Goal: Complete application form: Complete application form

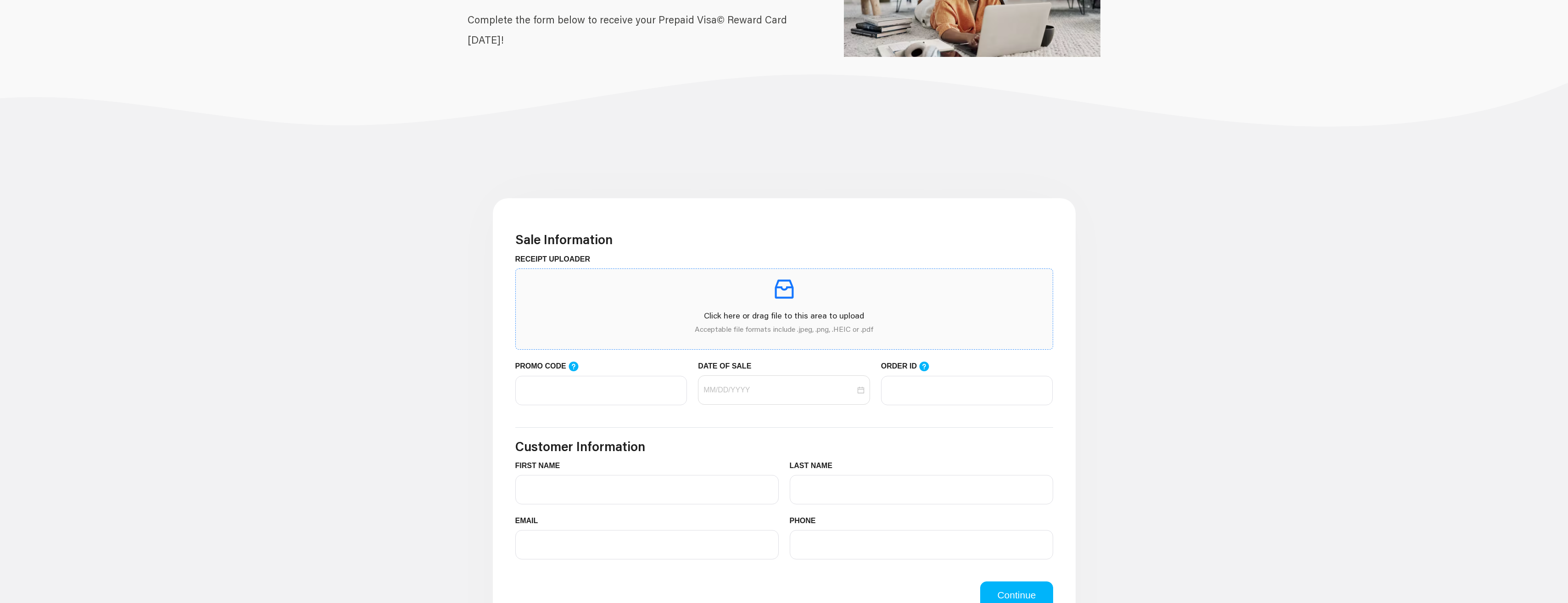
scroll to position [138, 0]
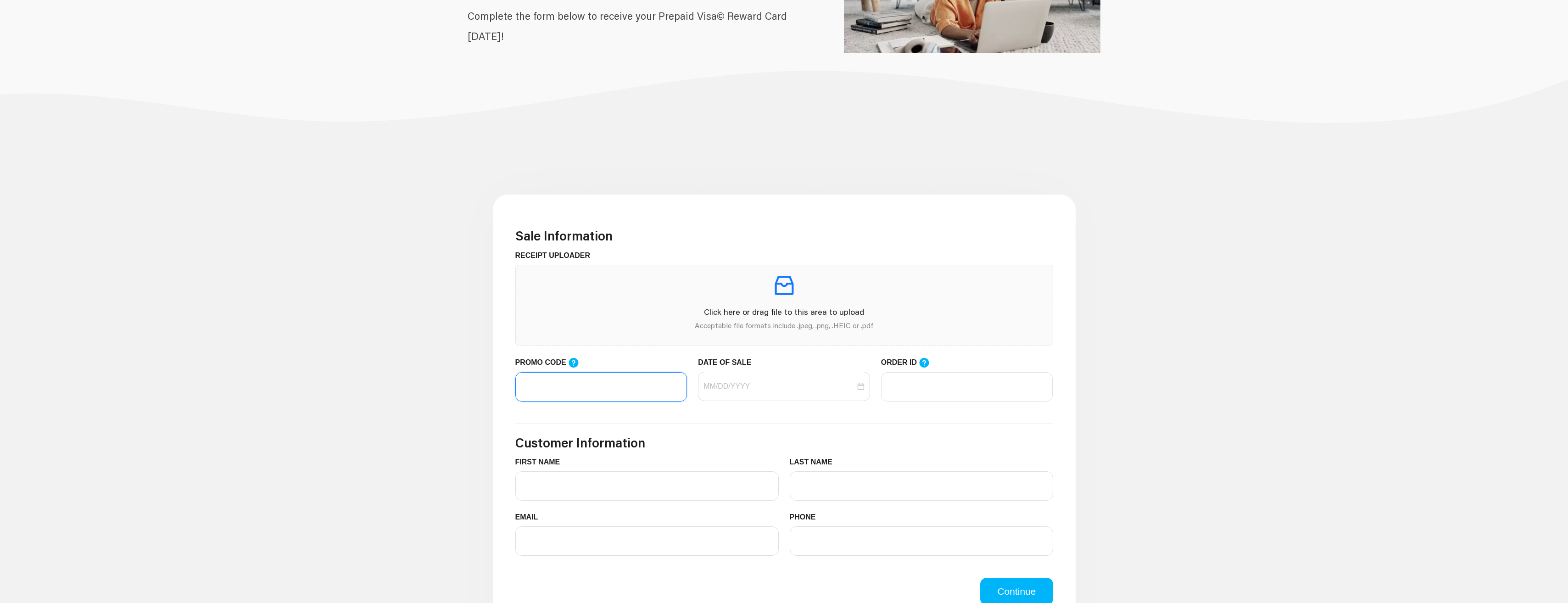
click at [552, 390] on input "PROMO CODE" at bounding box center [601, 387] width 172 height 29
type input "LIFEMART20"
click at [757, 389] on input "DATE OF SALE" at bounding box center [779, 387] width 152 height 11
type input "[DATE]"
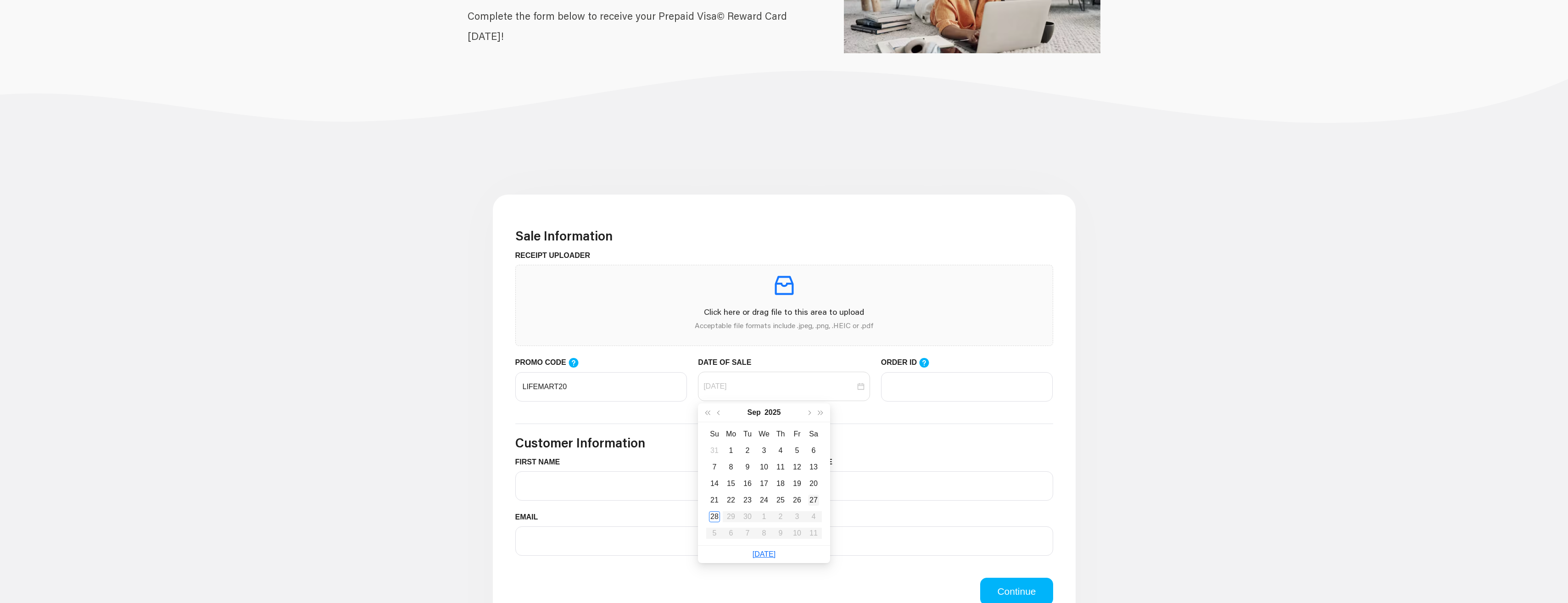
click at [818, 501] on div "27" at bounding box center [814, 500] width 11 height 11
click at [900, 391] on input "ORDER ID" at bounding box center [966, 387] width 172 height 29
click at [893, 387] on input "ORDER ID" at bounding box center [966, 387] width 172 height 29
paste input "597499887 Lore Ipsumdo Sitam, Conse adi eli seddoeiu TemporiNcIdid.utl et dolo …"
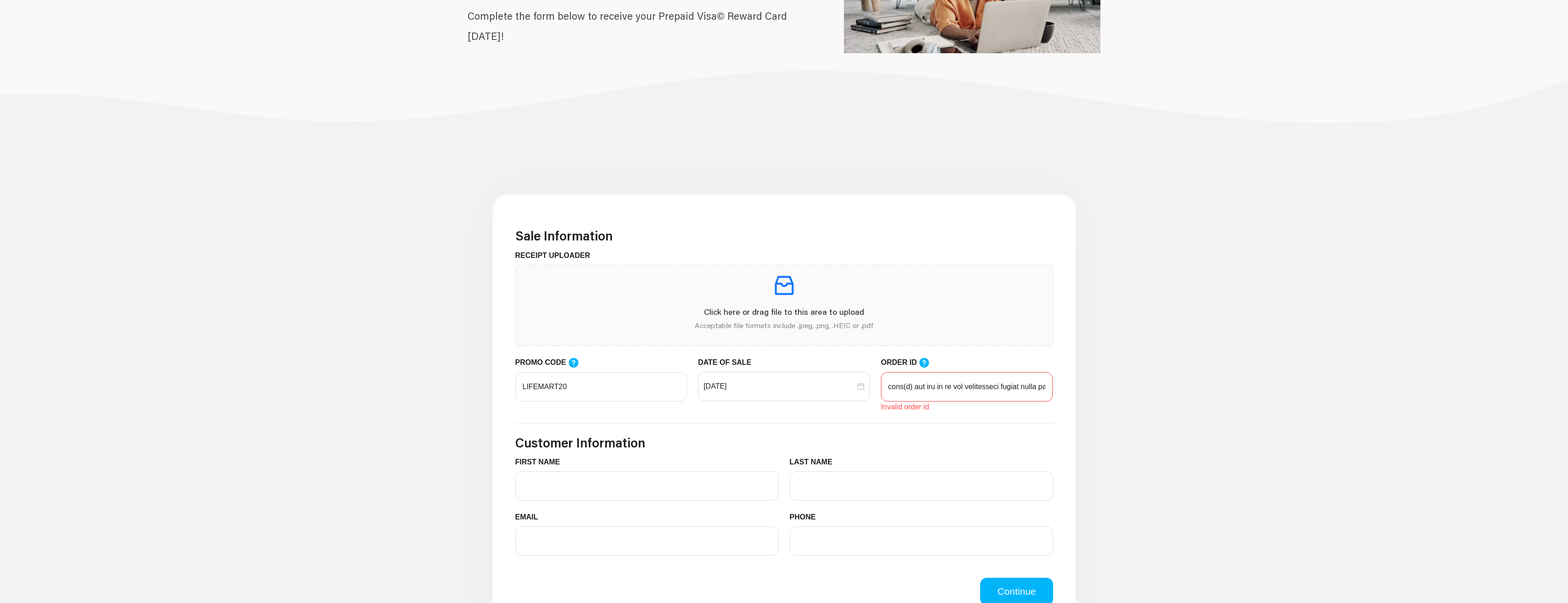
drag, startPoint x: 1049, startPoint y: 391, endPoint x: 883, endPoint y: 414, distance: 167.6
click at [883, 414] on form "Sale Information RECEIPT UPLOADER Click here or drag file to this area to uploa…" at bounding box center [784, 416] width 538 height 377
drag, startPoint x: 883, startPoint y: 414, endPoint x: 929, endPoint y: 387, distance: 53.3
click at [929, 387] on form "Sale Information RECEIPT UPLOADER Click here or drag file to this area to uploa…" at bounding box center [784, 416] width 538 height 377
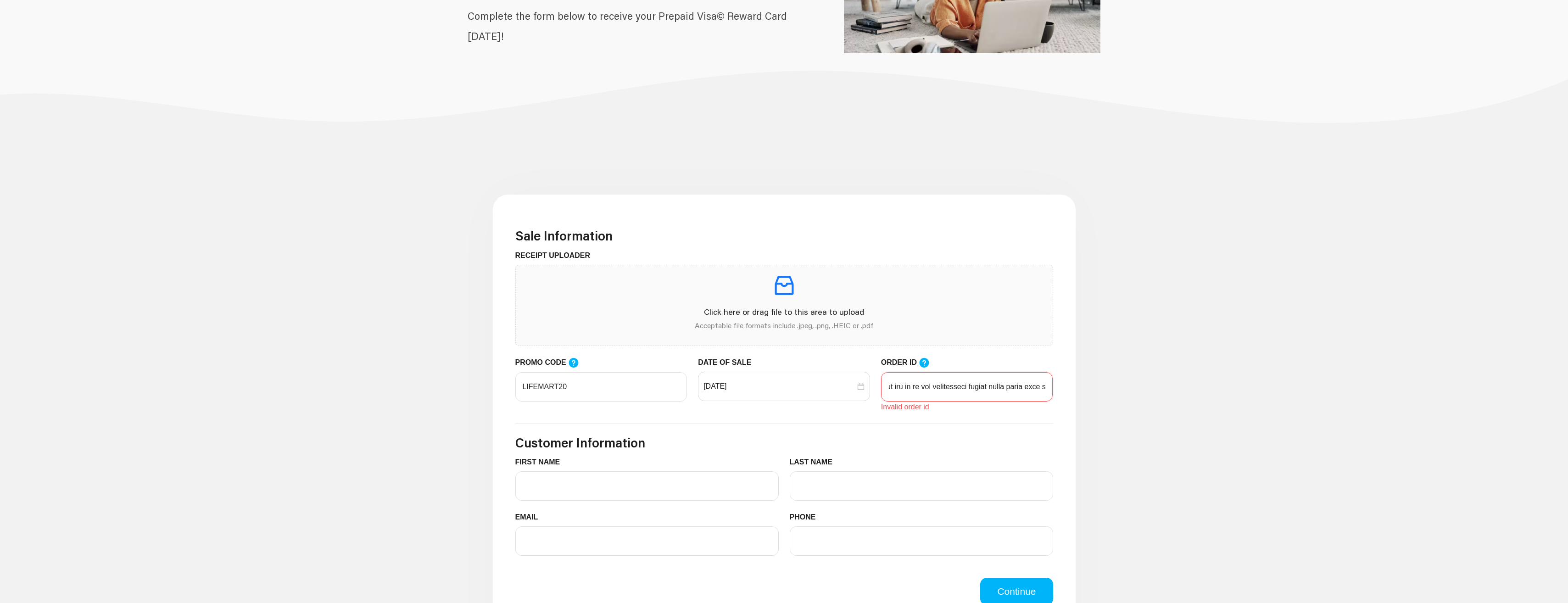
scroll to position [0, 10066]
drag, startPoint x: 930, startPoint y: 385, endPoint x: 1064, endPoint y: 383, distance: 134.0
click at [1064, 383] on div "Sale Information RECEIPT UPLOADER Click here or drag file to this area to uploa…" at bounding box center [784, 539] width 583 height 690
type input "102805623"
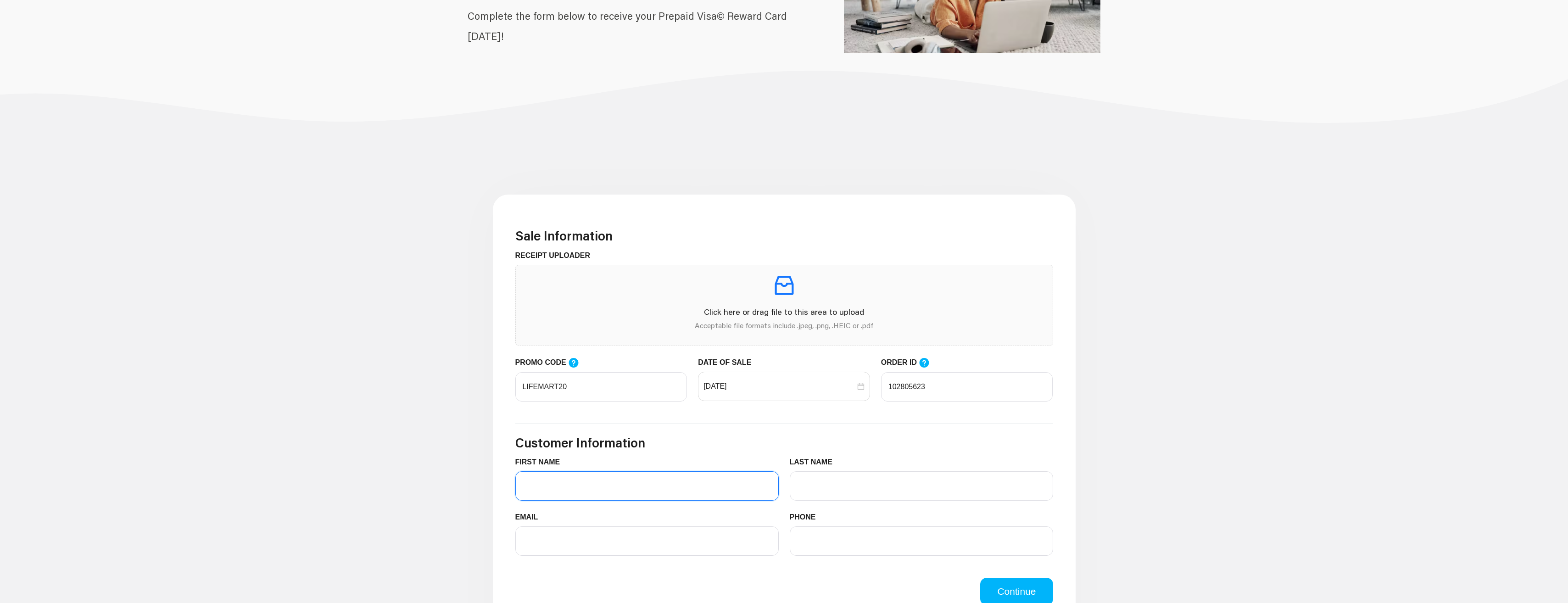
click at [625, 490] on input "FIRST NAME" at bounding box center [647, 486] width 263 height 29
type input "[PERSON_NAME]"
click at [800, 487] on input "LAST NAME" at bounding box center [921, 486] width 263 height 29
type input "White"
click at [554, 547] on input "EMAIL" at bounding box center [647, 541] width 263 height 29
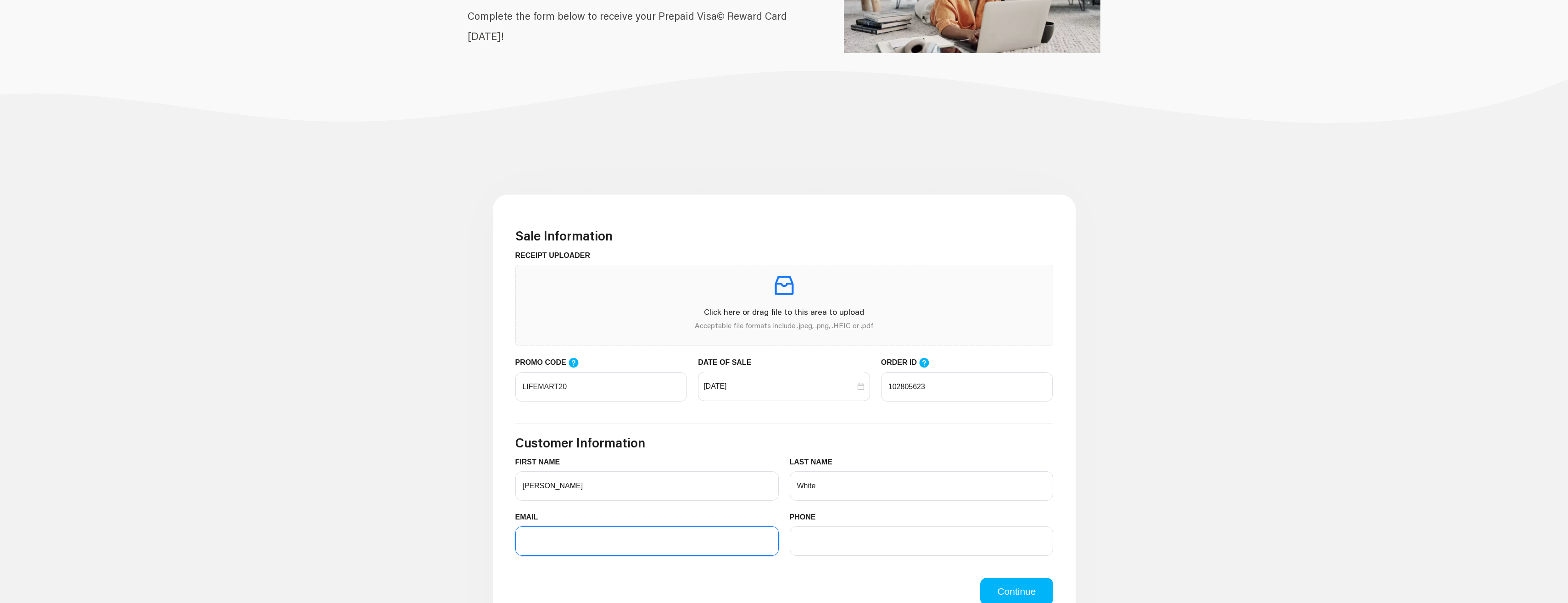
type input "[EMAIL_ADDRESS][DOMAIN_NAME]"
click at [836, 542] on input "PHONE" at bounding box center [921, 541] width 263 height 29
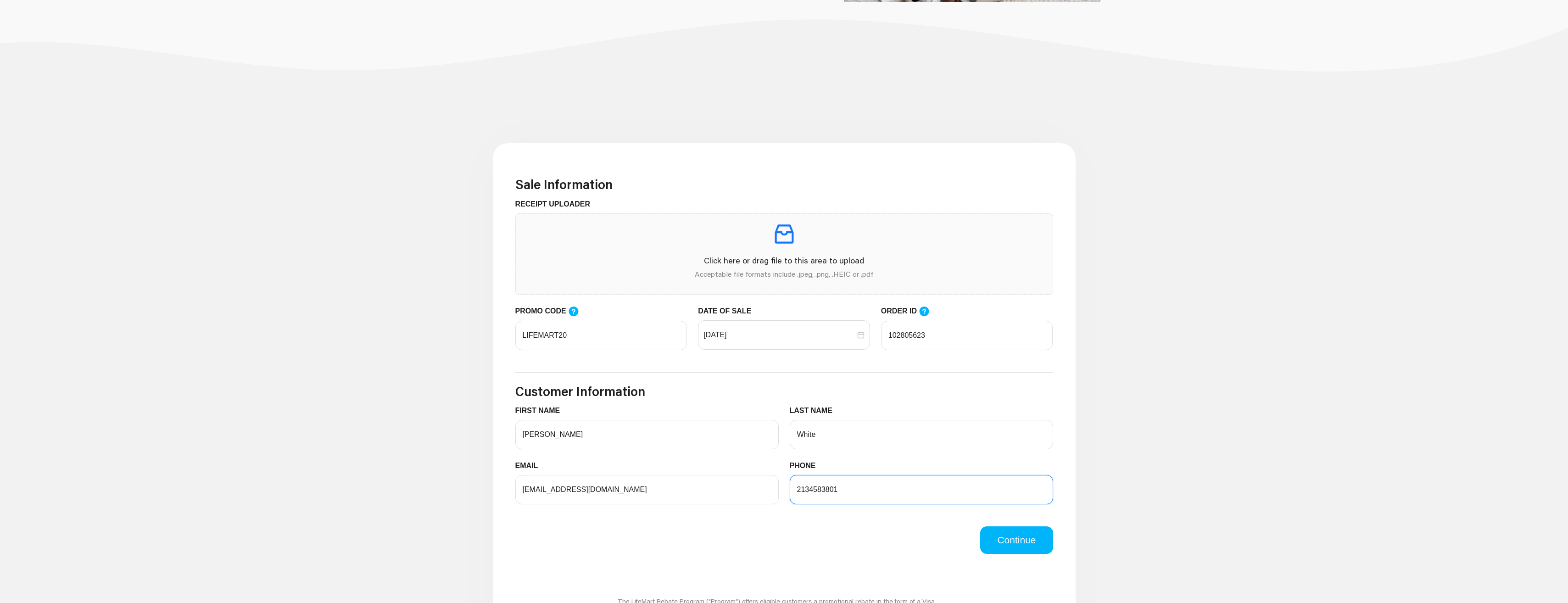
scroll to position [321, 0]
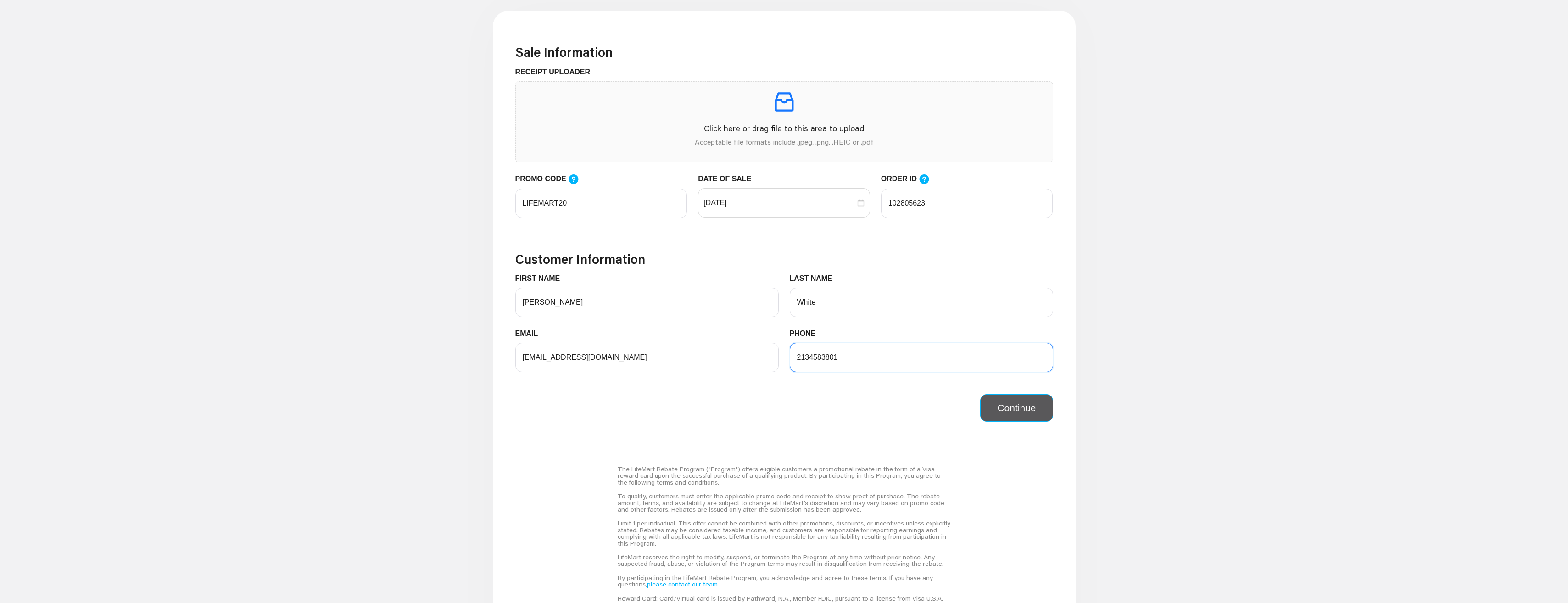
type input "2134583801"
click at [1026, 408] on button "Continue" at bounding box center [1016, 408] width 73 height 28
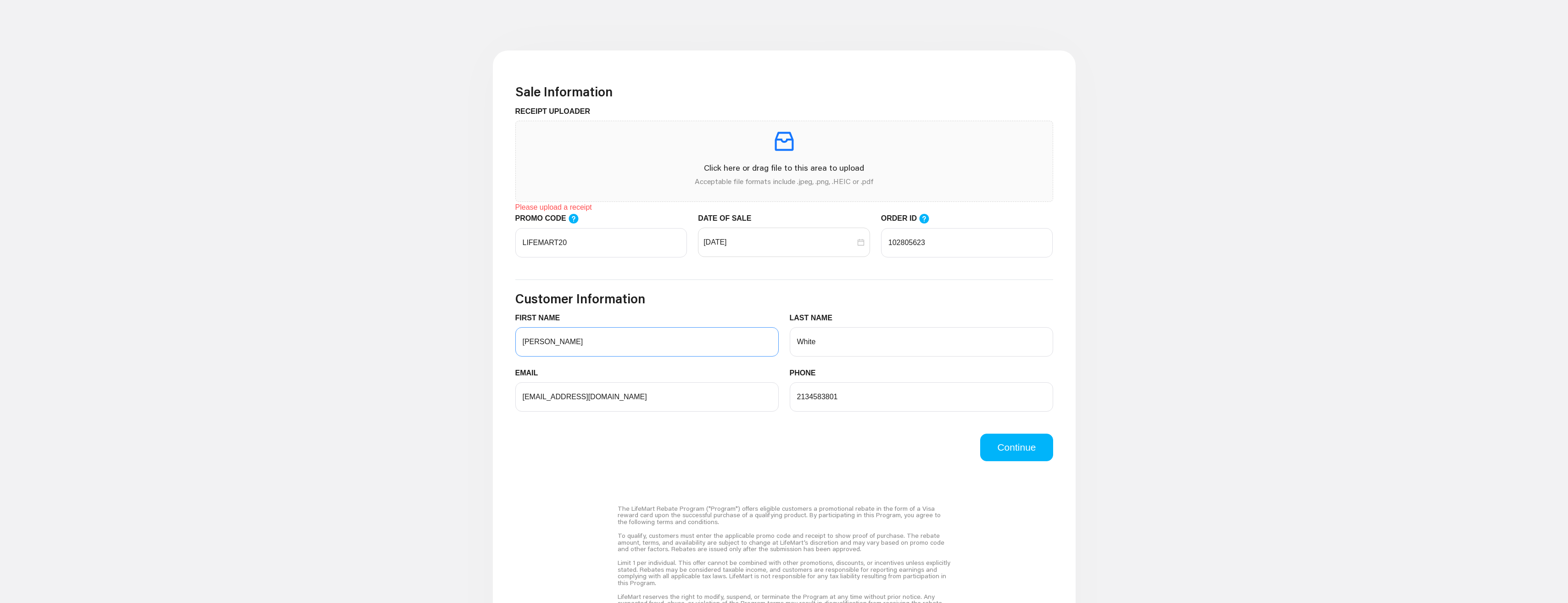
scroll to position [275, 0]
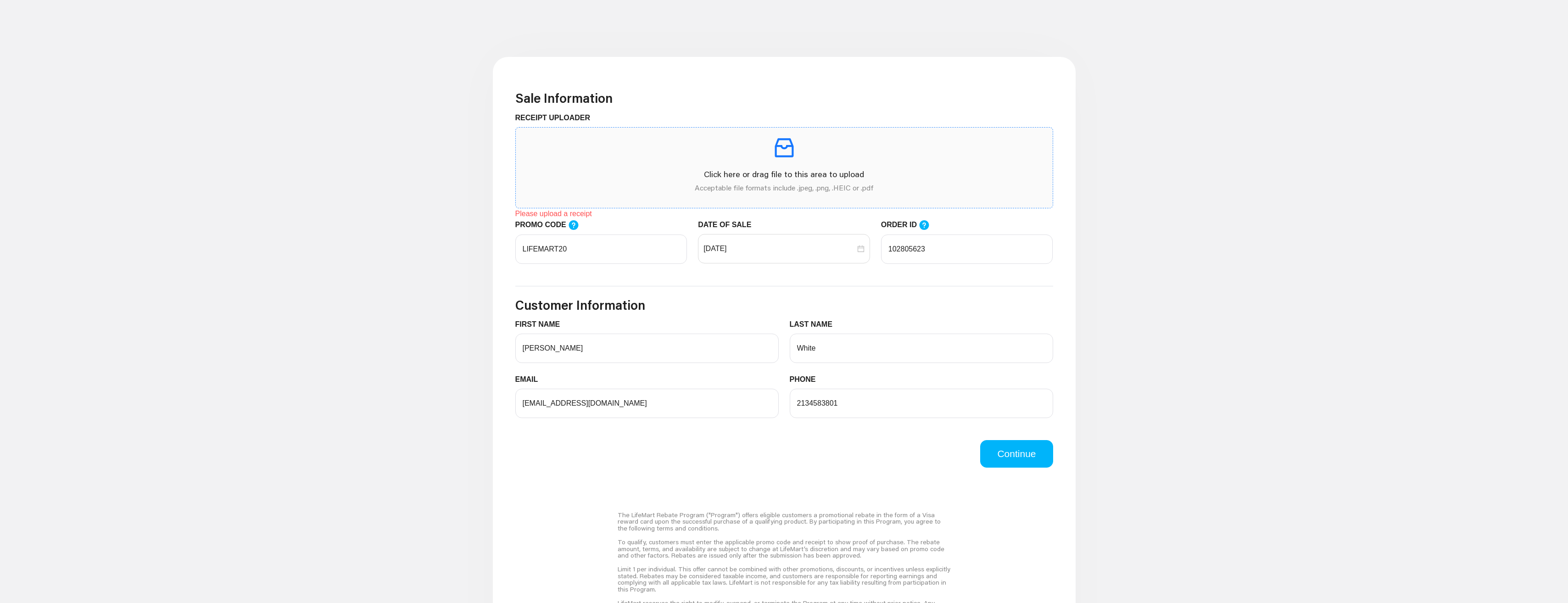
click at [786, 154] on icon "inbox" at bounding box center [784, 148] width 26 height 26
click at [778, 172] on p "Click here or drag file to this area to upload" at bounding box center [784, 174] width 522 height 12
click at [781, 168] on p "Click here or drag file to this area to upload" at bounding box center [784, 174] width 522 height 12
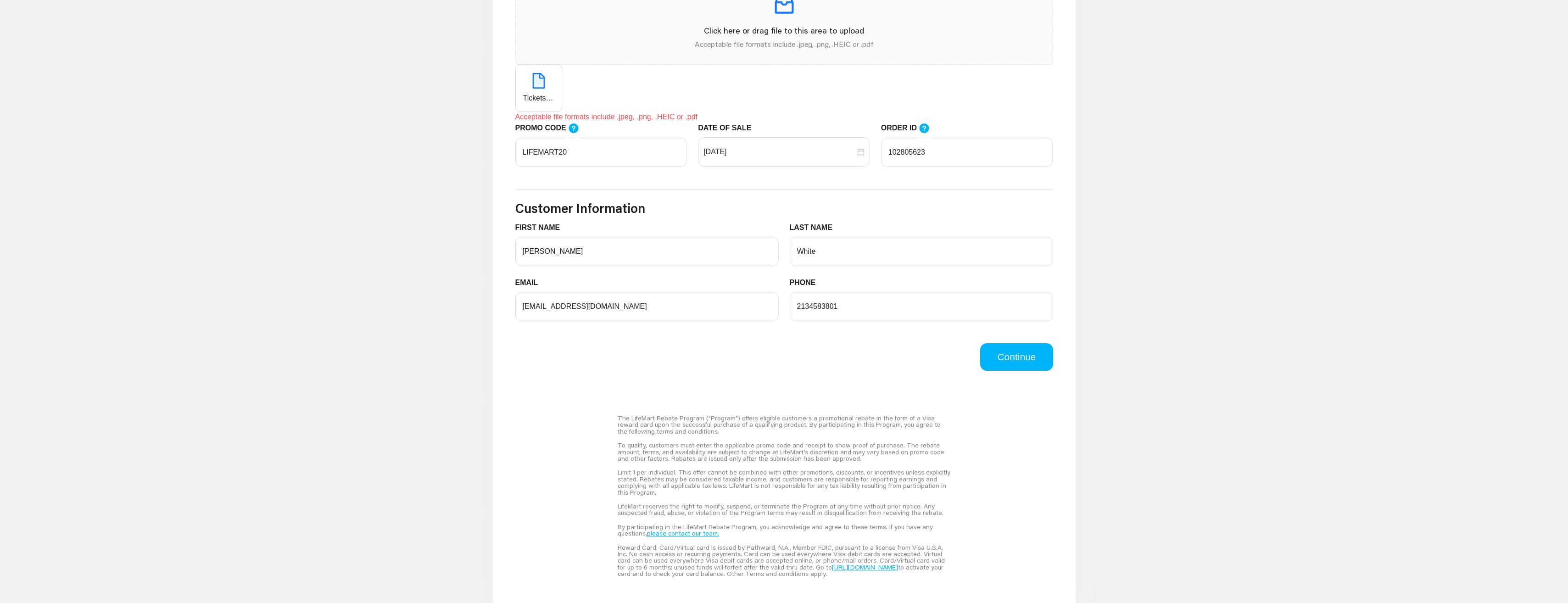
scroll to position [459, 0]
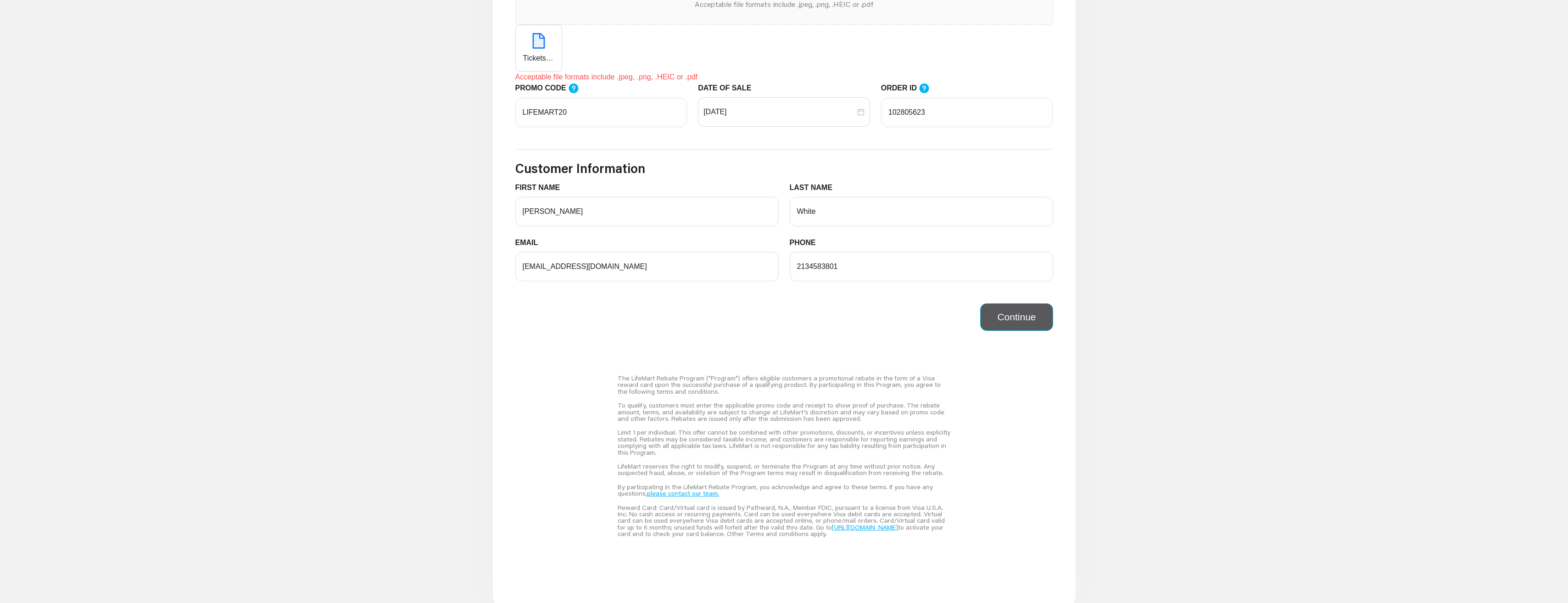
click at [1011, 321] on button "Continue" at bounding box center [1016, 317] width 73 height 28
click at [686, 330] on div "Continue" at bounding box center [784, 317] width 549 height 28
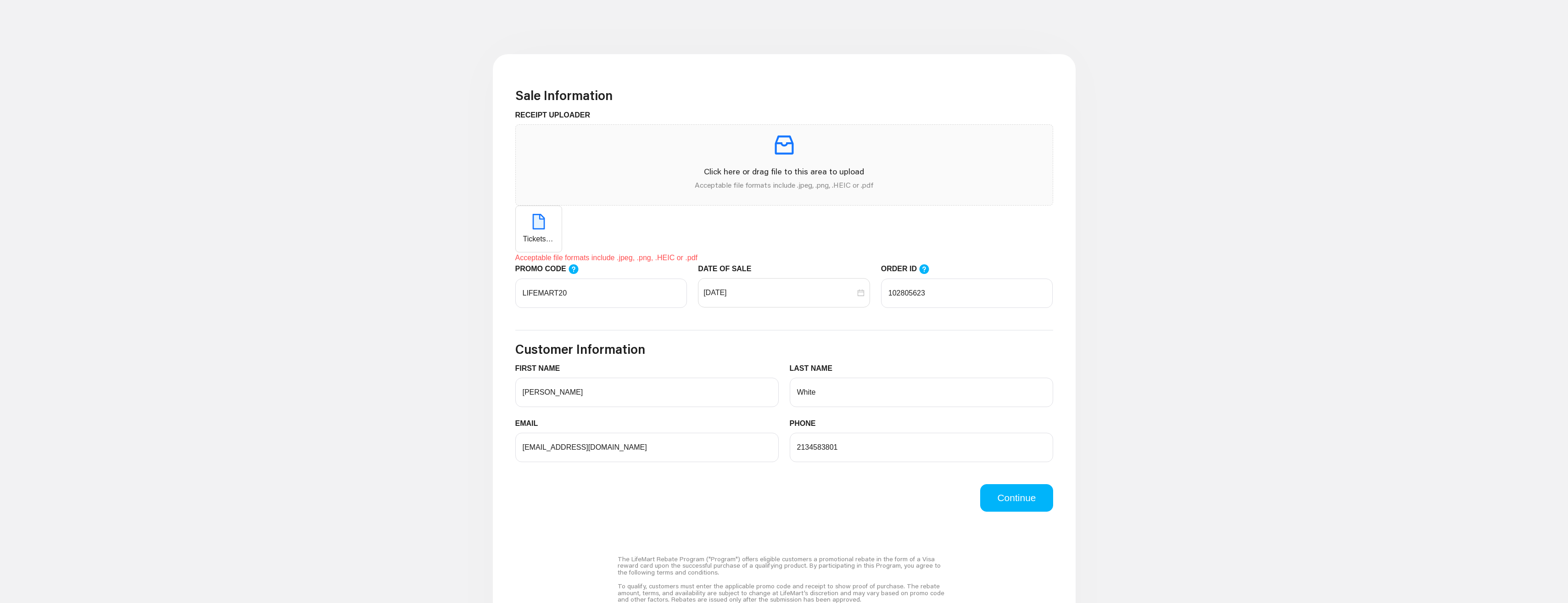
scroll to position [229, 0]
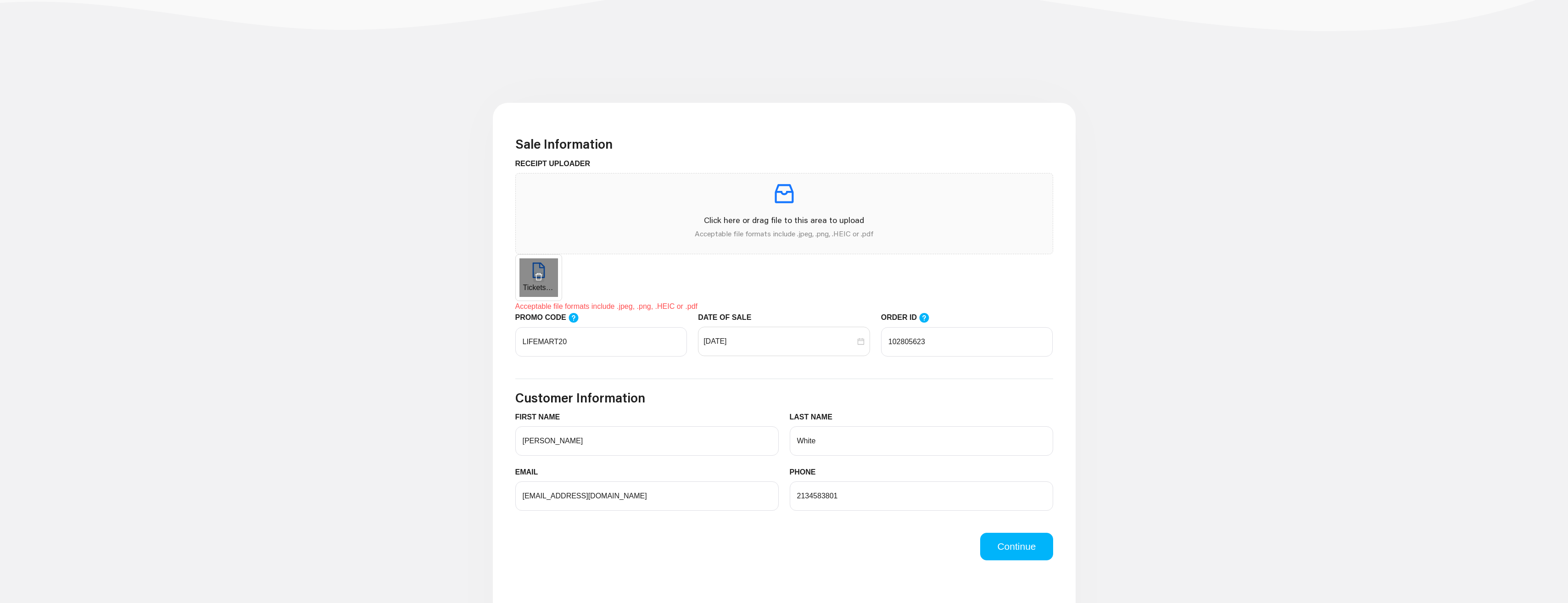
click at [536, 278] on icon "delete" at bounding box center [538, 277] width 7 height 7
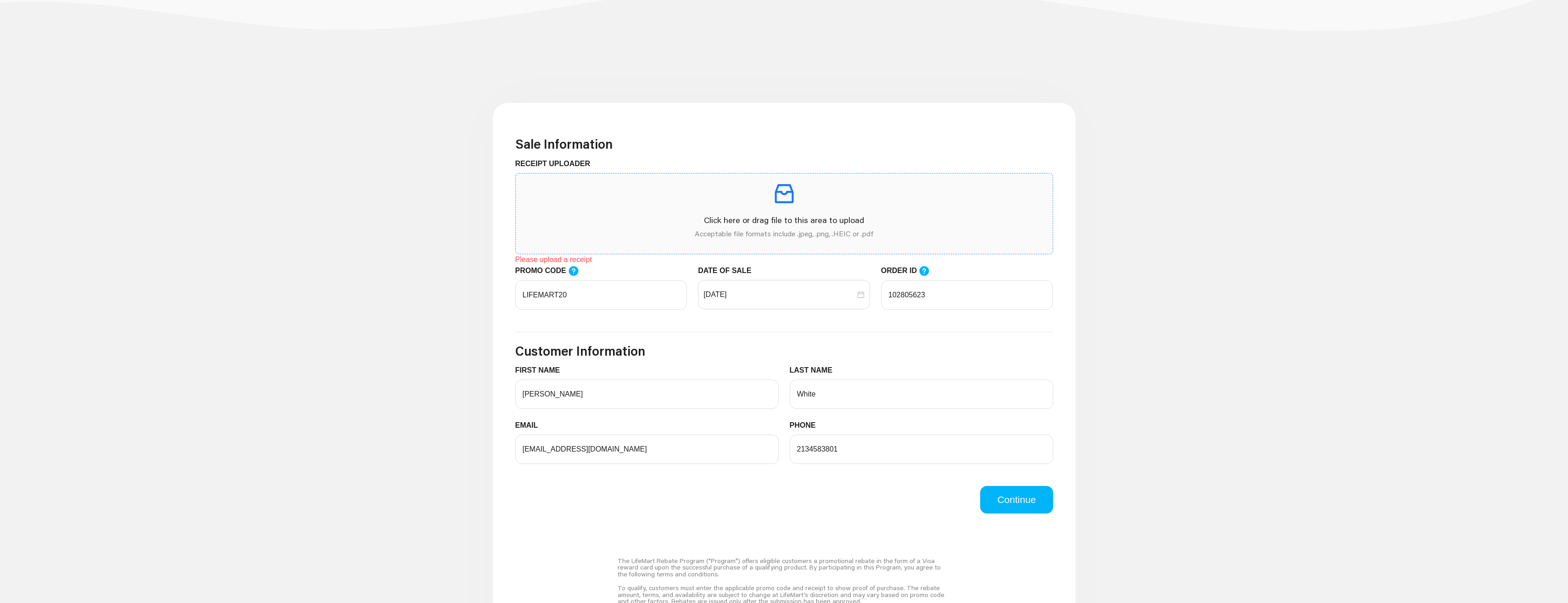
click at [792, 202] on icon "inbox" at bounding box center [784, 193] width 19 height 19
click at [767, 220] on p "Click here or drag file to this area to upload" at bounding box center [784, 220] width 522 height 12
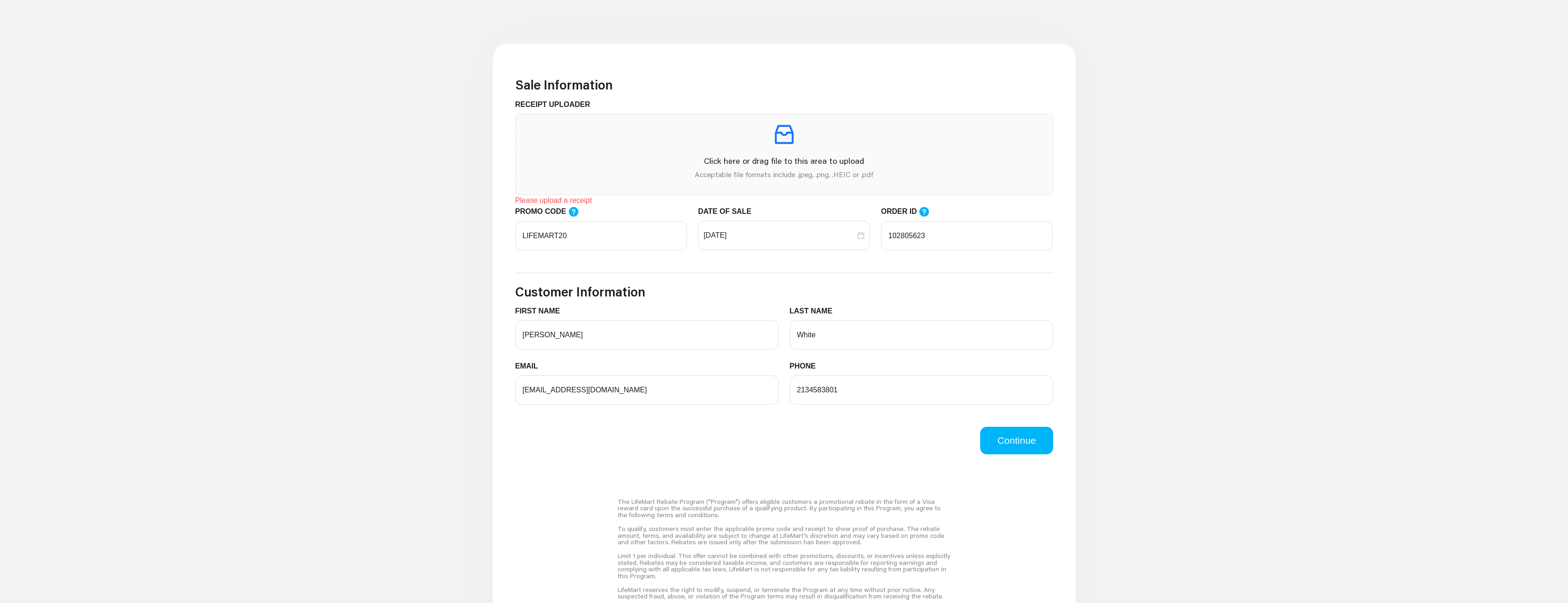
scroll to position [275, 0]
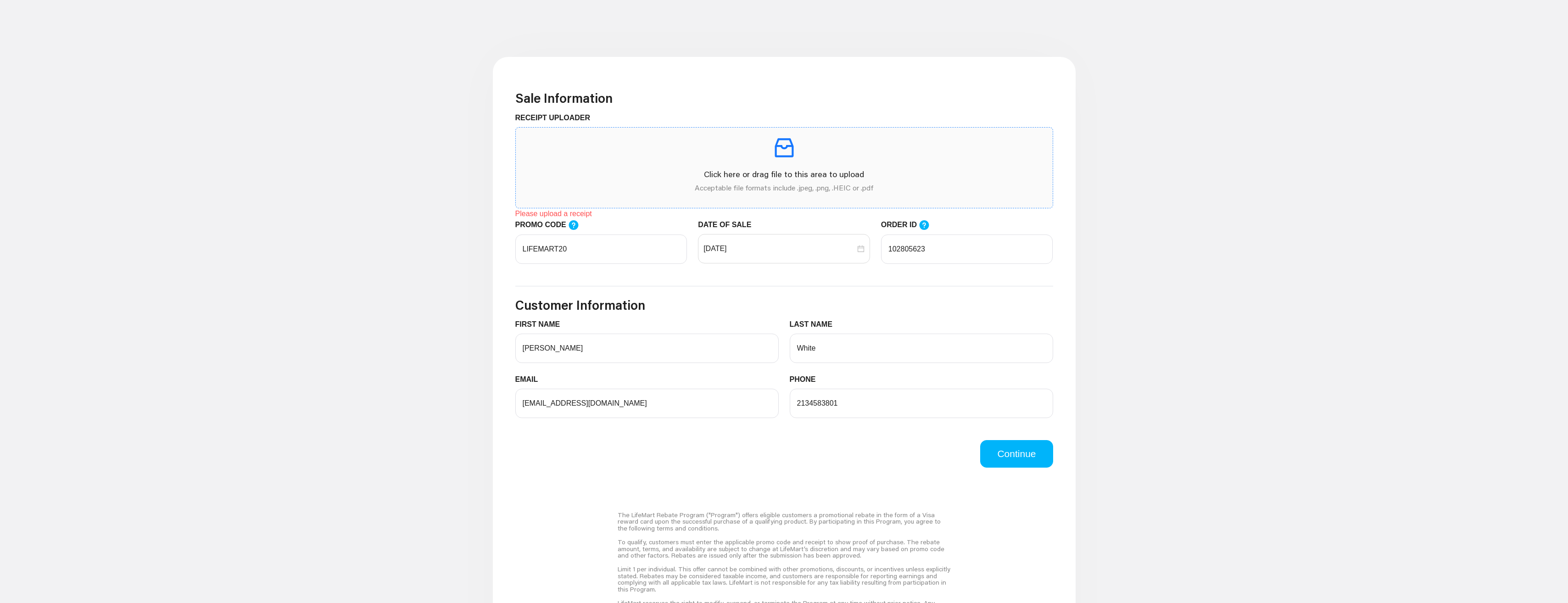
click at [772, 171] on p "Click here or drag file to this area to upload" at bounding box center [784, 174] width 522 height 12
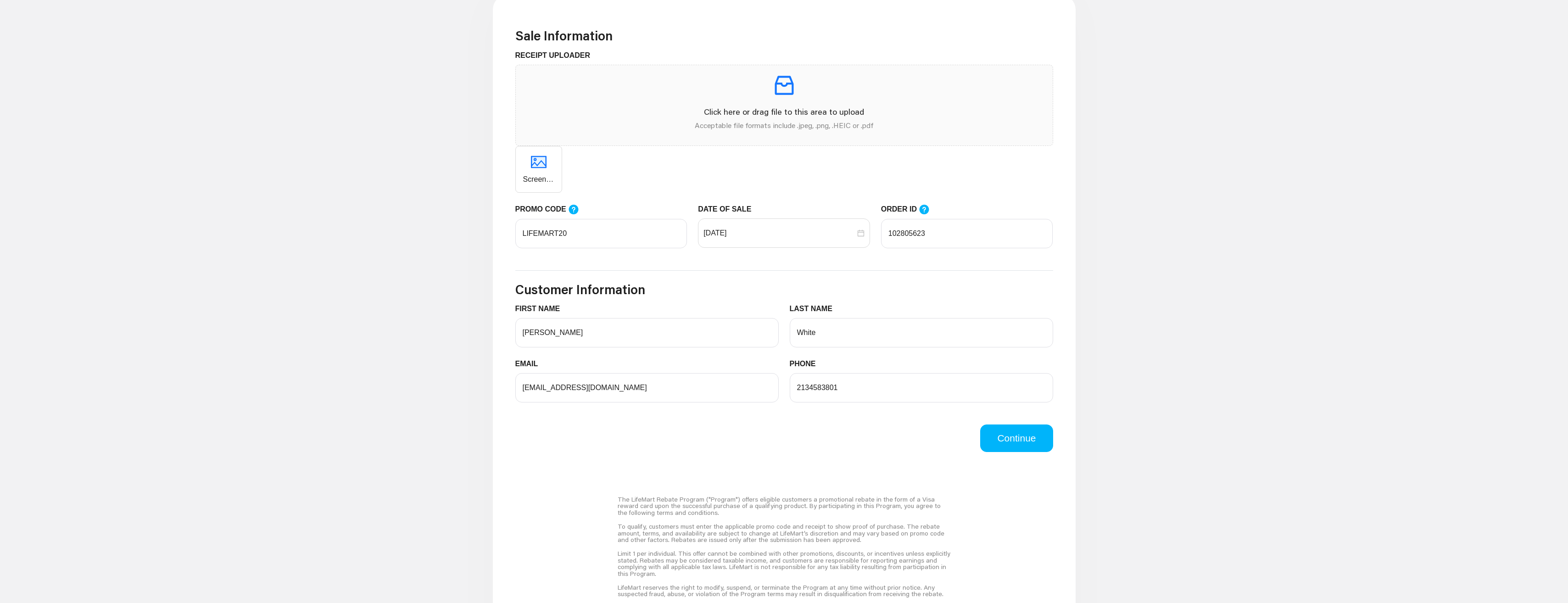
scroll to position [367, 0]
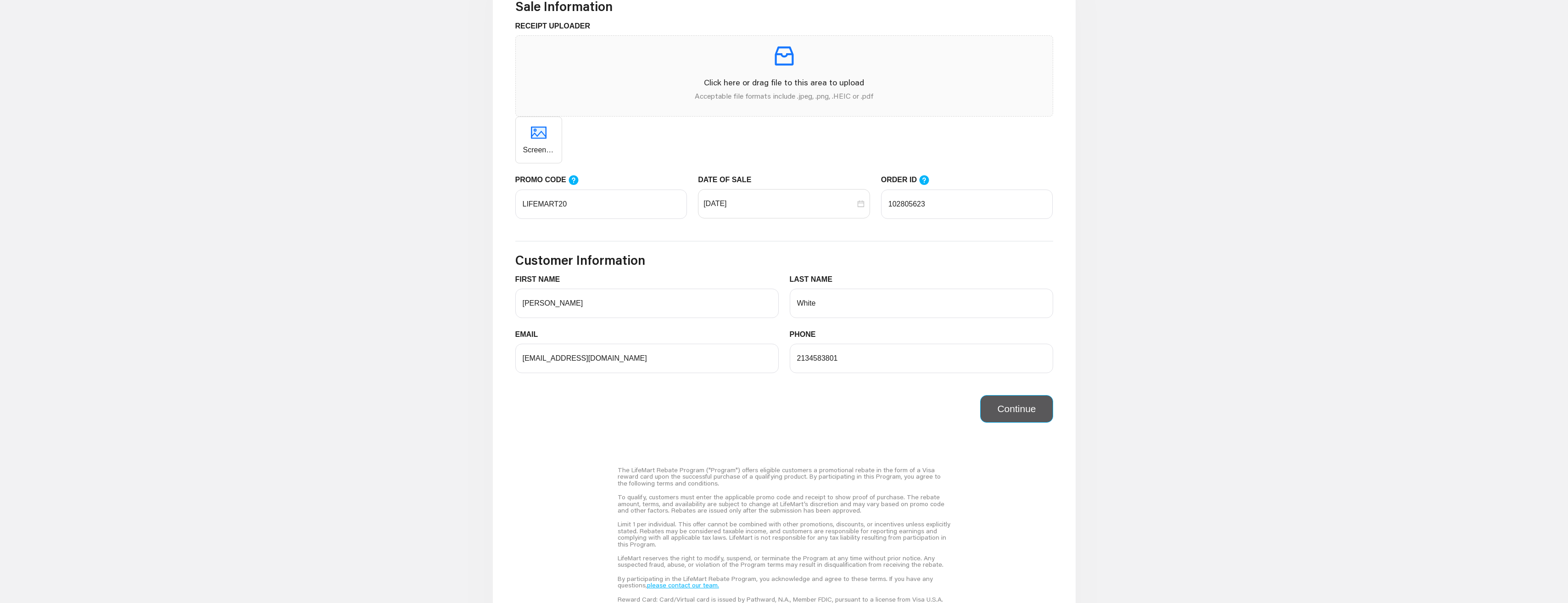
click at [1006, 412] on button "Continue" at bounding box center [1016, 409] width 73 height 28
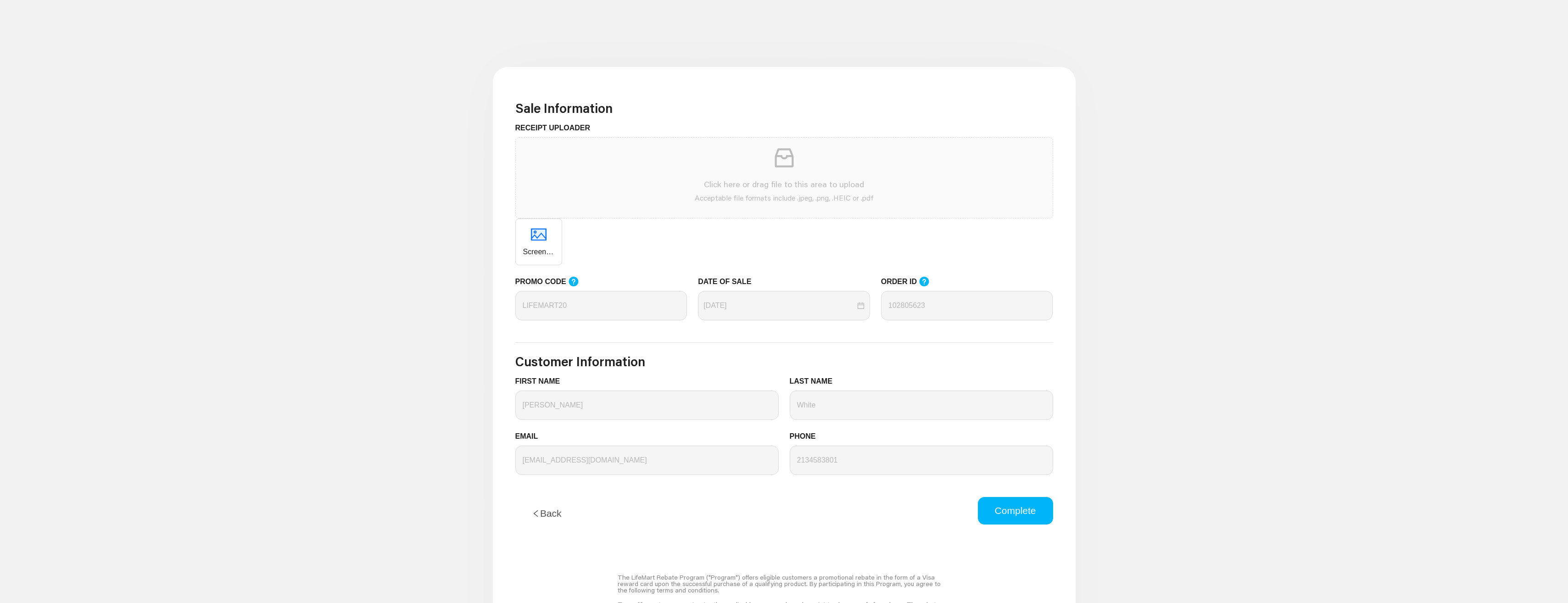
scroll to position [275, 0]
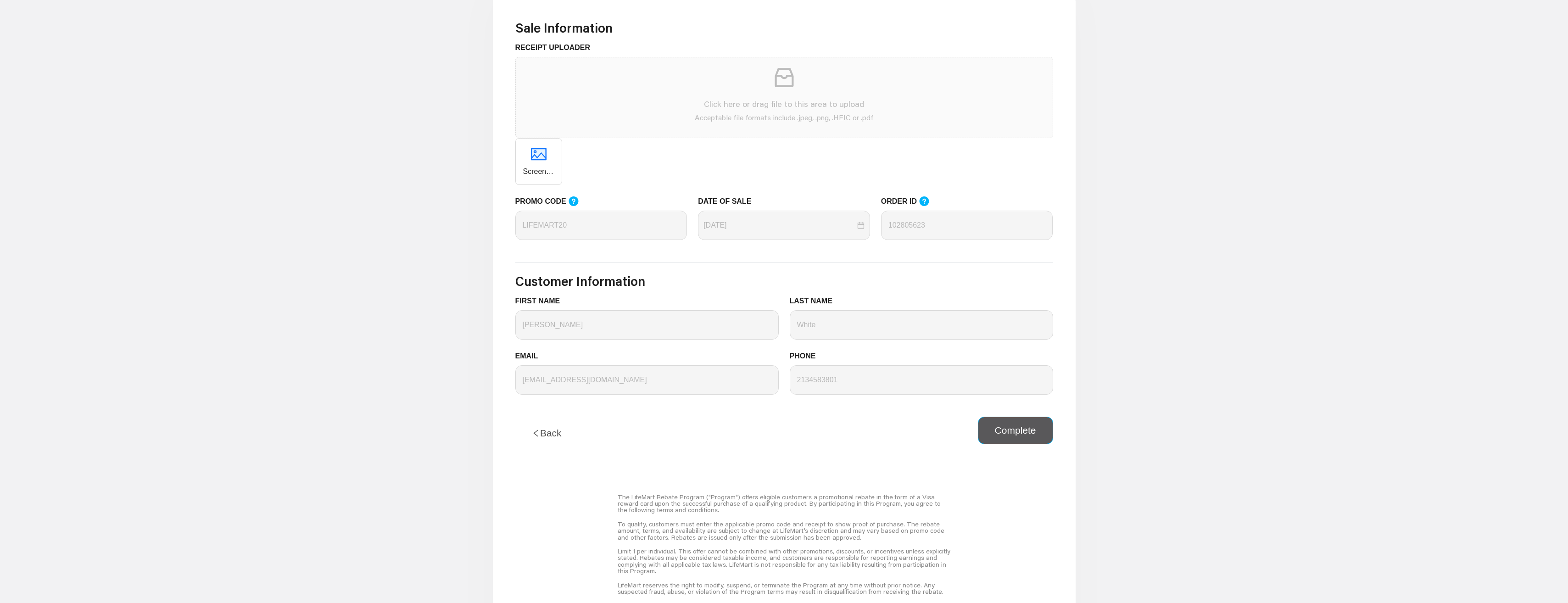
click at [1023, 435] on button "Complete" at bounding box center [1015, 431] width 75 height 28
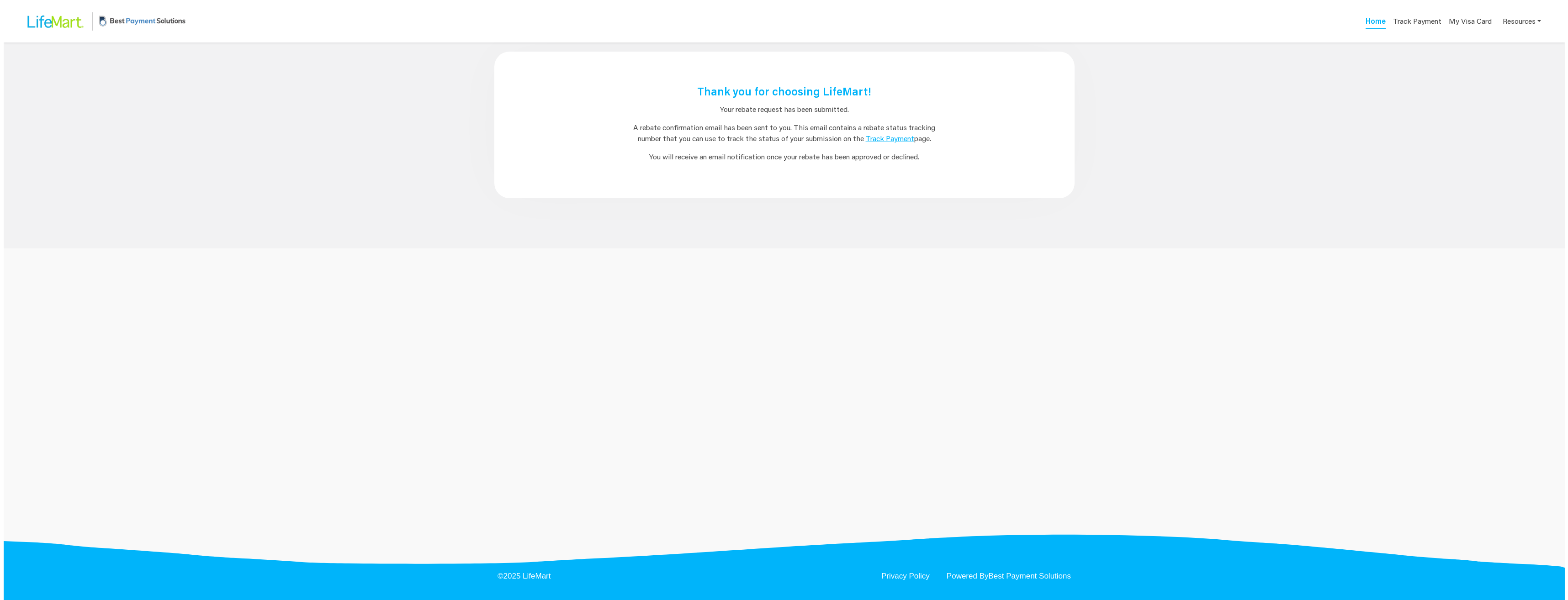
scroll to position [0, 0]
